Goal: Task Accomplishment & Management: Complete application form

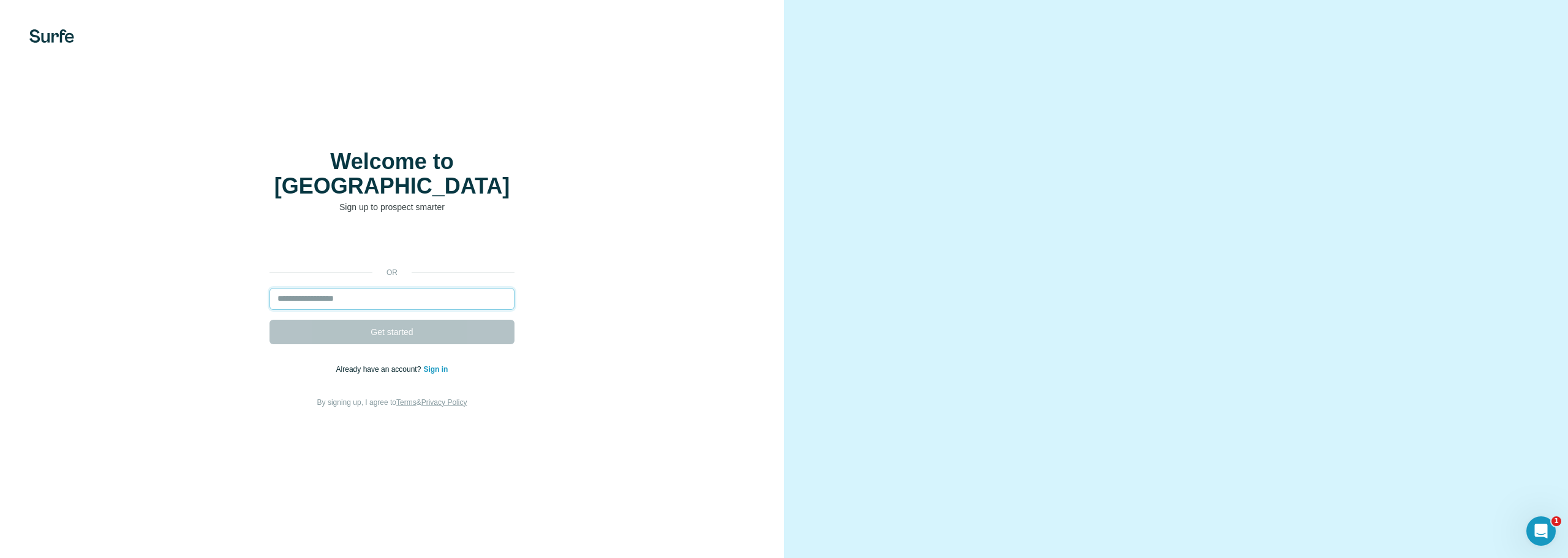
click at [336, 291] on input "email" at bounding box center [392, 299] width 245 height 22
click at [271, 267] on div "or Get started Already have an account? Sign in By signing up, I agree to Terms…" at bounding box center [392, 321] width 735 height 177
click at [309, 288] on input "email" at bounding box center [392, 299] width 245 height 22
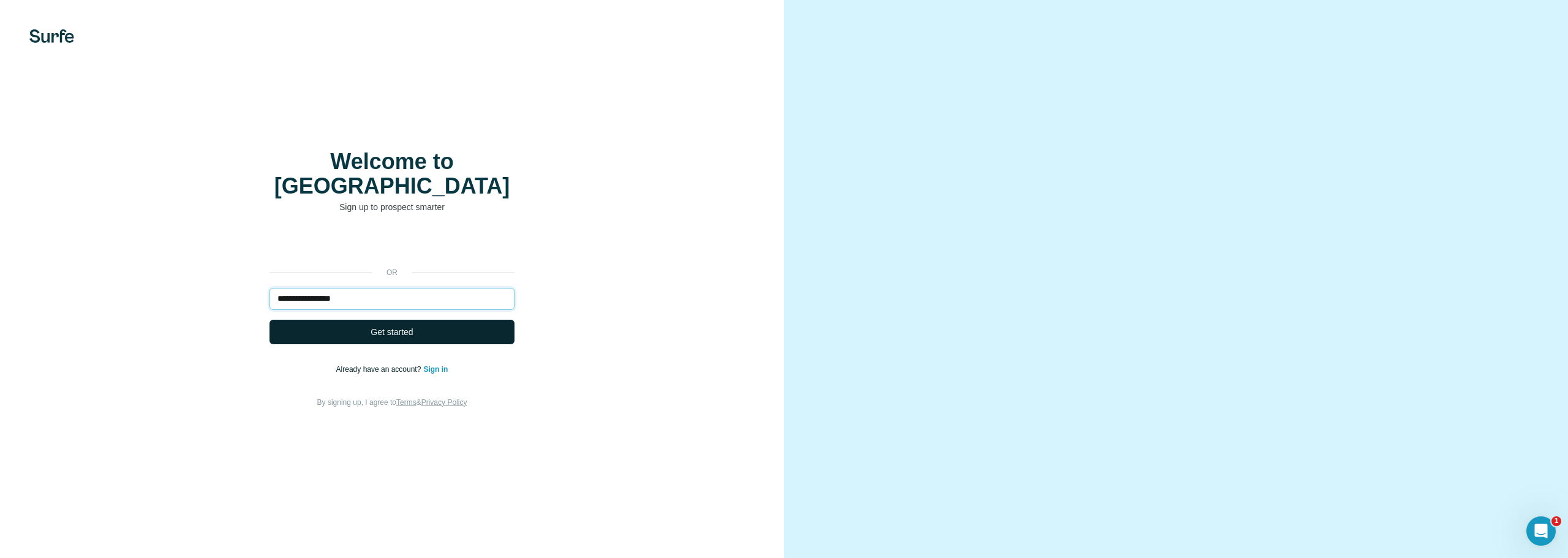
type input "**********"
click at [446, 326] on button "Get started" at bounding box center [392, 332] width 245 height 25
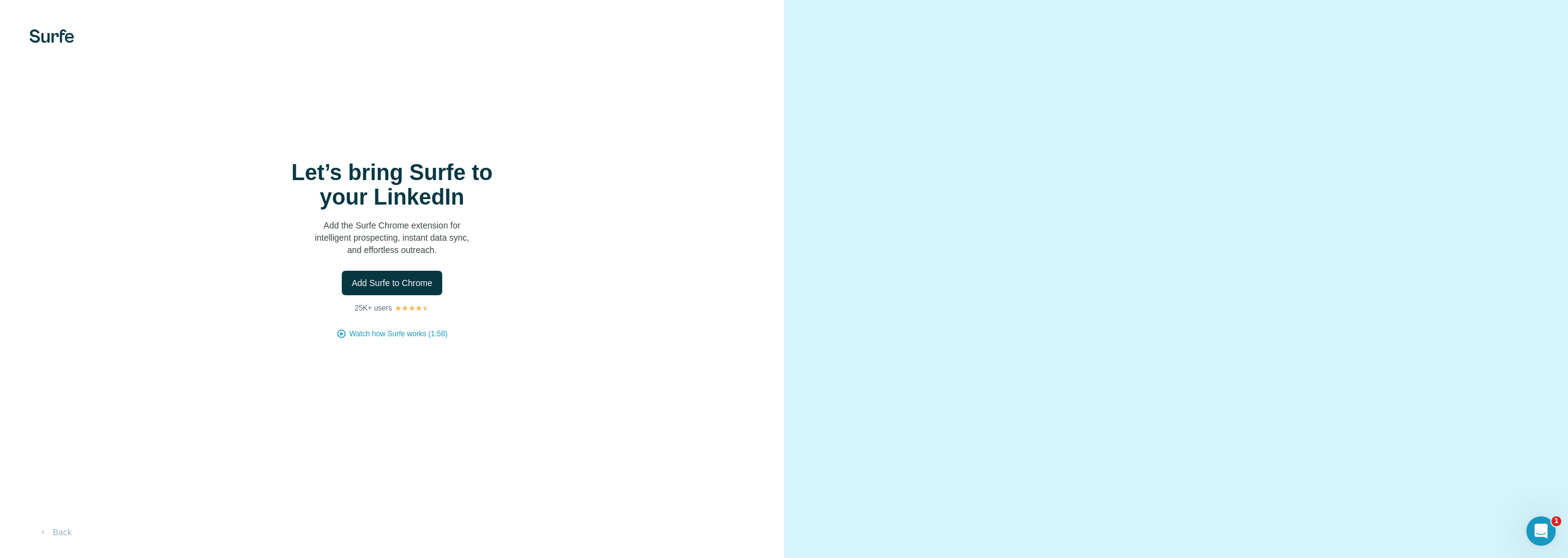
click at [432, 318] on div "Let’s bring Surfe to your LinkedIn Add the Surfe Chrome extension for intellige…" at bounding box center [392, 250] width 735 height 179
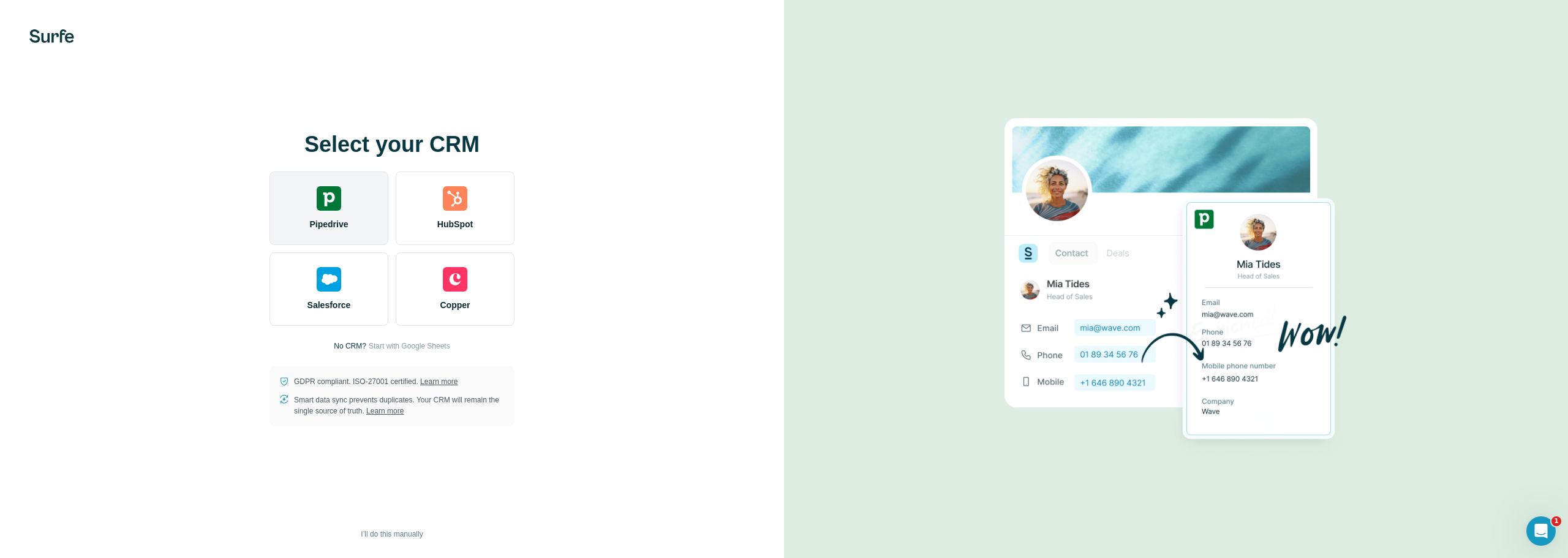
click at [340, 195] on img at bounding box center [329, 198] width 25 height 25
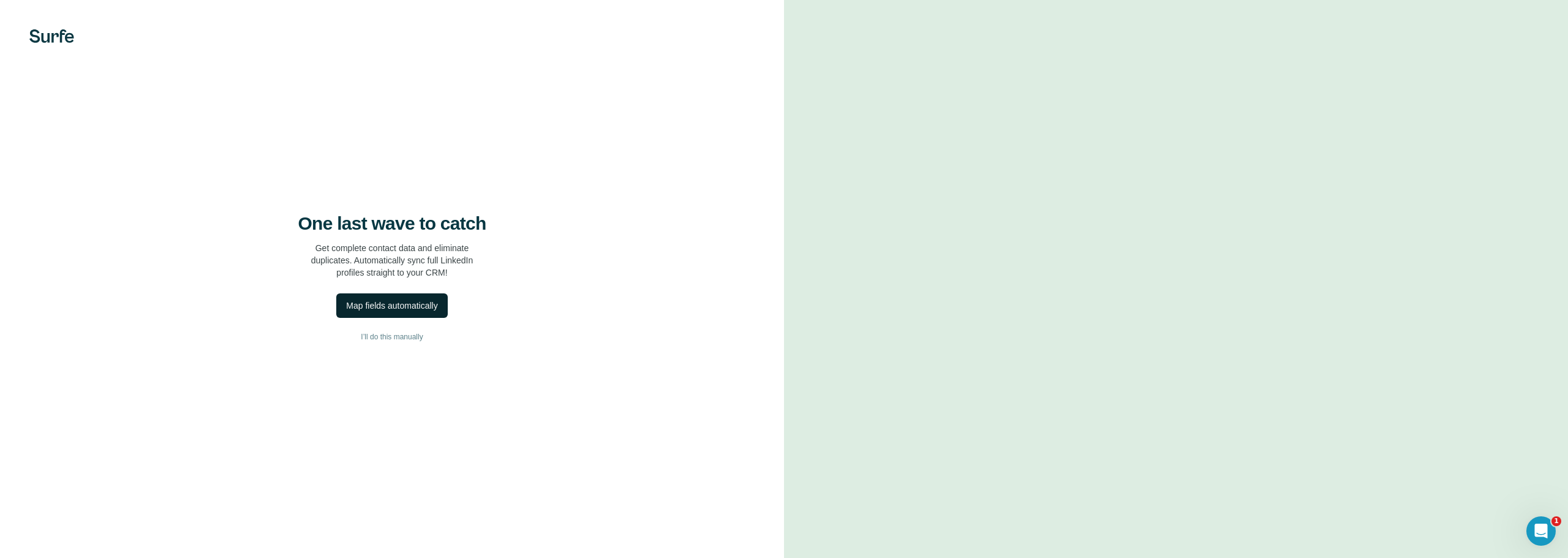
click at [380, 305] on div "Map fields automatically" at bounding box center [392, 306] width 91 height 12
